Goal: Information Seeking & Learning: Learn about a topic

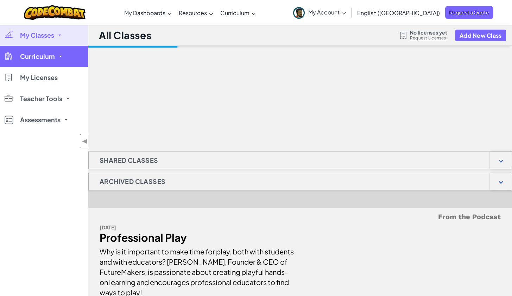
click at [53, 58] on span "Curriculum" at bounding box center [37, 56] width 35 height 6
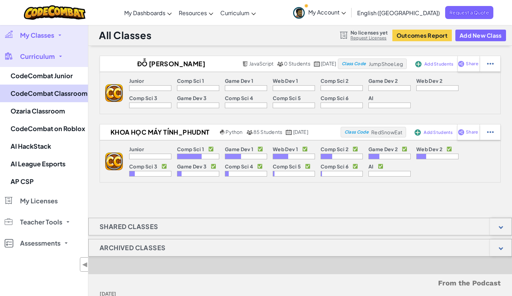
click at [64, 97] on link "CodeCombat Classroom" at bounding box center [44, 93] width 88 height 18
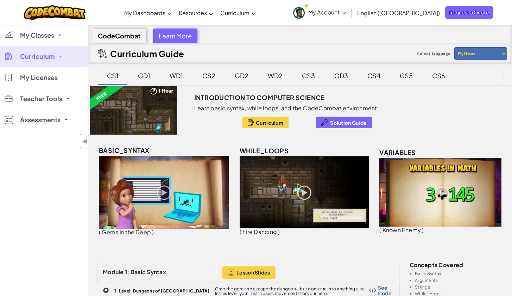
click at [213, 77] on div "CS2" at bounding box center [208, 75] width 27 height 17
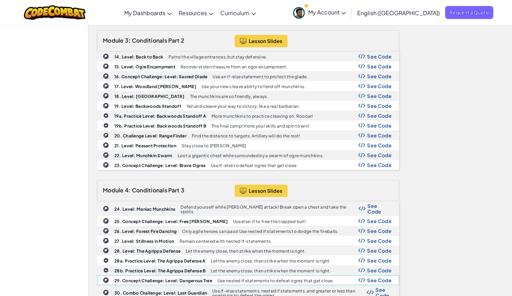
scroll to position [368, 0]
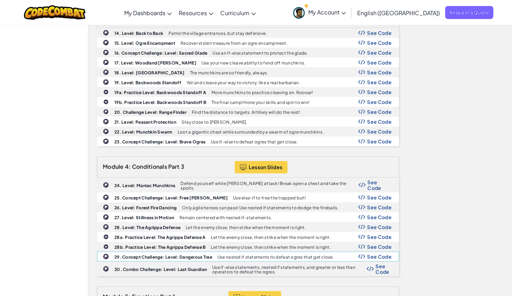
click at [154, 254] on b "29. Concept Challenge: Level: Dangerous Tree" at bounding box center [163, 256] width 98 height 5
click at [183, 261] on div "30. Combo Challenge: Level: Last Guardian Use if-else statements, nested if sta…" at bounding box center [247, 268] width 301 height 14
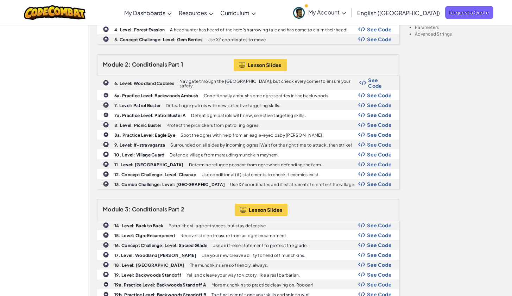
scroll to position [176, 0]
drag, startPoint x: 300, startPoint y: 16, endPoint x: 450, endPoint y: 67, distance: 158.0
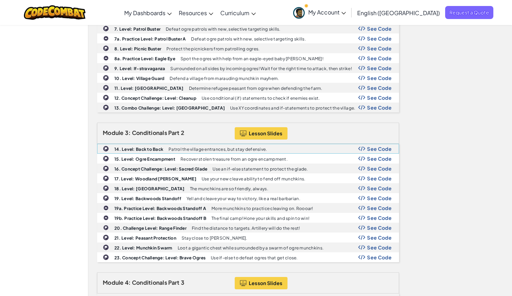
scroll to position [253, 0]
click at [189, 223] on div "20. Challenge Level: Range Finder Find the distance to targets. Artillery will …" at bounding box center [247, 227] width 301 height 9
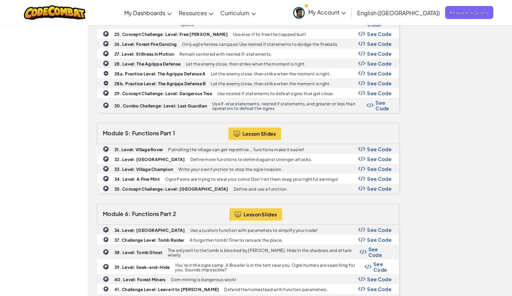
scroll to position [535, 0]
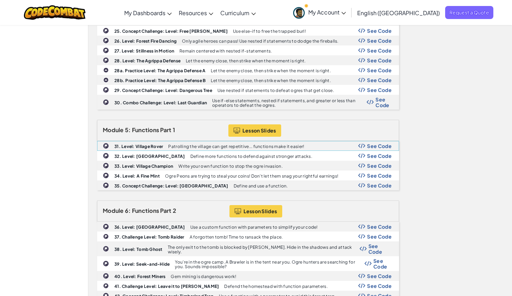
click at [144, 141] on div "31. Level: Village Rover Patrolling the village can get repetitive... functions…" at bounding box center [247, 145] width 301 height 9
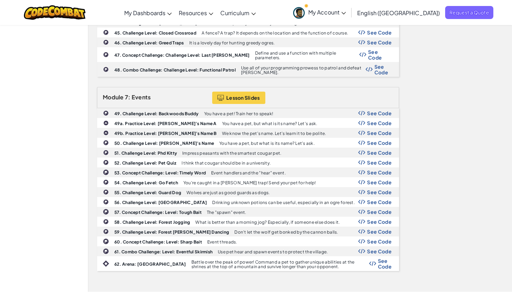
scroll to position [437, 0]
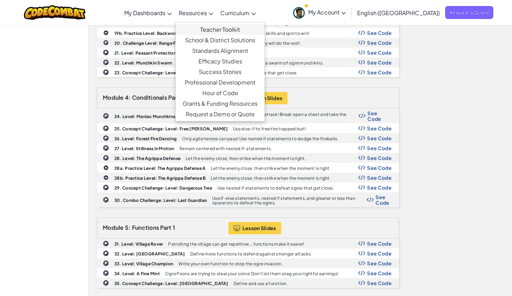
click at [219, 29] on link "Teacher Toolkit" at bounding box center [220, 29] width 89 height 11
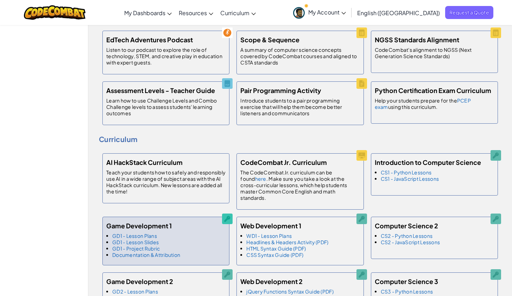
scroll to position [314, 0]
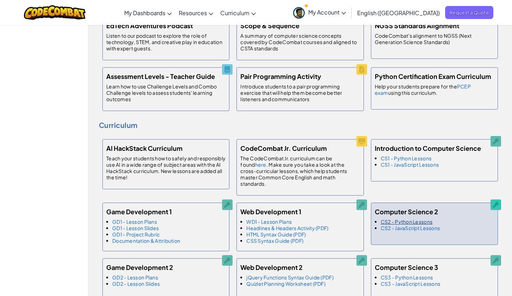
click at [399, 218] on link "CS2 - Python Lessons" at bounding box center [407, 221] width 52 height 6
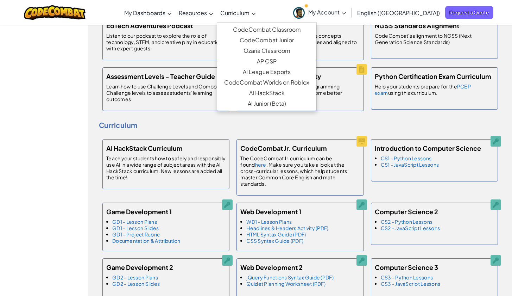
click at [259, 8] on link "Curriculum" at bounding box center [238, 12] width 43 height 19
click at [268, 32] on link "CodeCombat Classroom" at bounding box center [266, 29] width 99 height 11
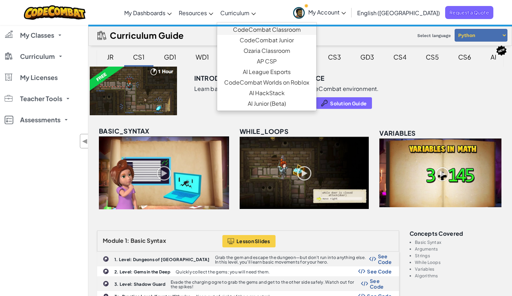
click at [268, 30] on link "CodeCombat Classroom" at bounding box center [266, 29] width 99 height 11
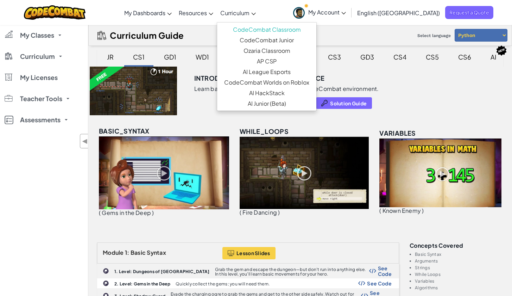
click at [233, 55] on div "CS2" at bounding box center [234, 57] width 27 height 17
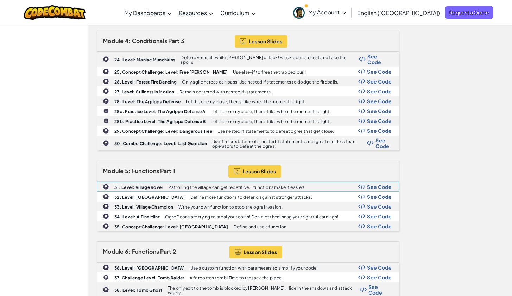
scroll to position [475, 0]
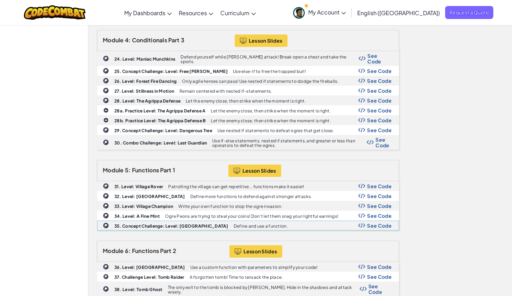
click at [115, 223] on b "35. Concept Challenge: Level: [GEOGRAPHIC_DATA]" at bounding box center [171, 225] width 114 height 5
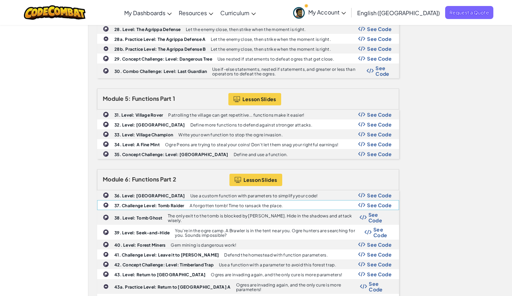
scroll to position [545, 0]
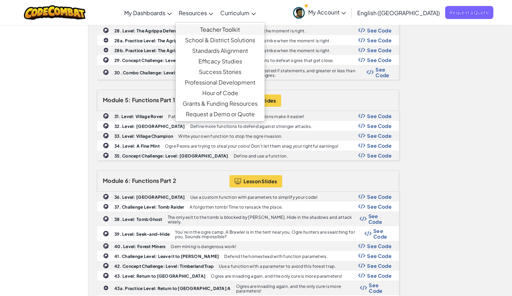
click at [235, 26] on link "Teacher Toolkit" at bounding box center [220, 29] width 89 height 11
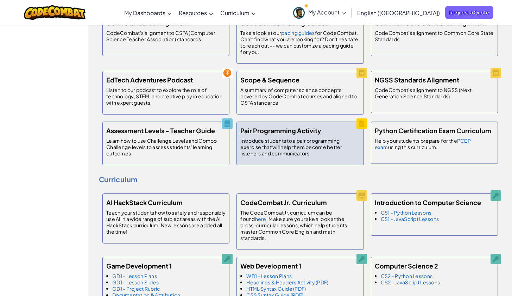
scroll to position [264, 0]
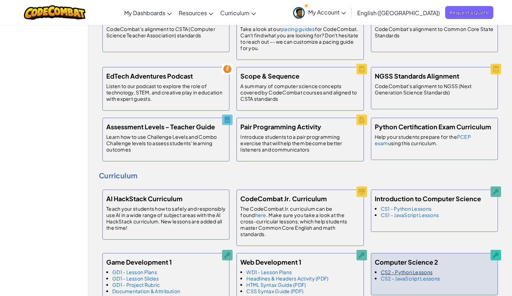
click at [415, 268] on link "CS2 - Python Lessons" at bounding box center [407, 271] width 52 height 6
